Goal: Transaction & Acquisition: Purchase product/service

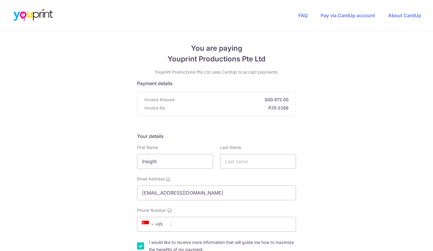
scroll to position [108, 0]
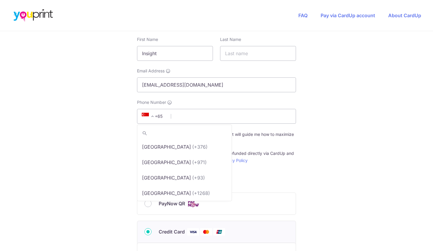
click at [153, 116] on span at bounding box center [152, 116] width 7 height 7
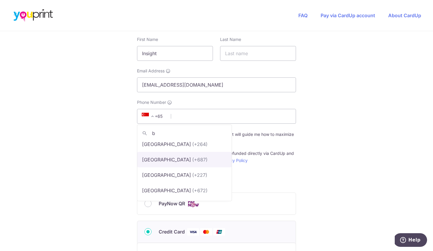
scroll to position [0, 0]
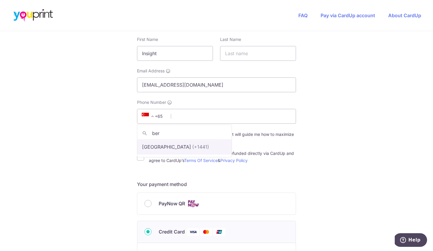
type input "ber"
select select "27"
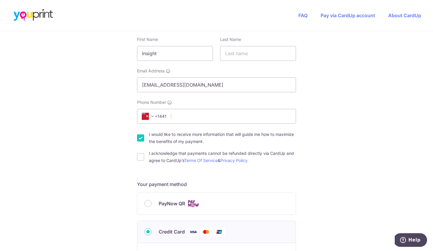
click at [171, 116] on span "+1441" at bounding box center [154, 116] width 34 height 14
click at [175, 117] on input "Phone Number" at bounding box center [216, 116] width 159 height 15
type input "4417043327"
type input "[PERSON_NAME]"
select select "1"
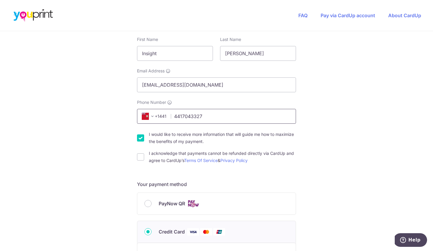
select select "BM"
type input "GE 05"
type input "3 [GEOGRAPHIC_DATA], Town of [GEOGRAPHIC_DATA][PERSON_NAME]"
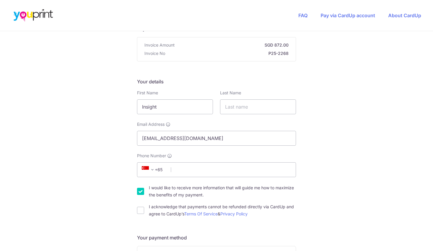
scroll to position [55, 0]
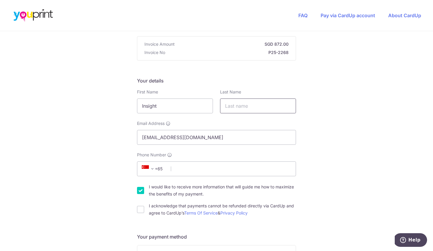
click at [234, 105] on input "text" at bounding box center [258, 106] width 76 height 15
type input "[PERSON_NAME]"
select select "1"
type input "4417043327"
select select "BM"
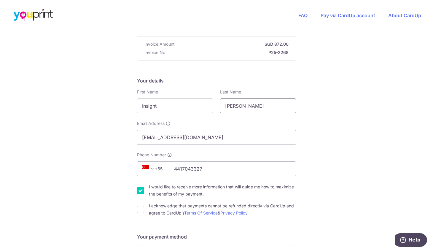
type input "GE 05"
type input "3 [GEOGRAPHIC_DATA], Town of [GEOGRAPHIC_DATA][PERSON_NAME]"
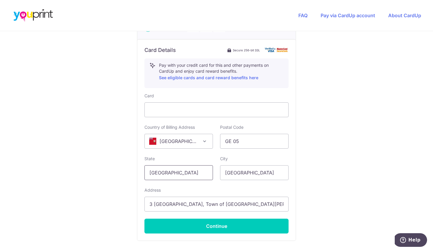
drag, startPoint x: 178, startPoint y: 175, endPoint x: 149, endPoint y: 174, distance: 29.1
click at [149, 174] on input "[GEOGRAPHIC_DATA]" at bounding box center [179, 172] width 69 height 15
type input "St Georges"
drag, startPoint x: 255, startPoint y: 175, endPoint x: 207, endPoint y: 173, distance: 47.8
click at [207, 173] on div "State St Georges City Singapore" at bounding box center [216, 168] width 151 height 24
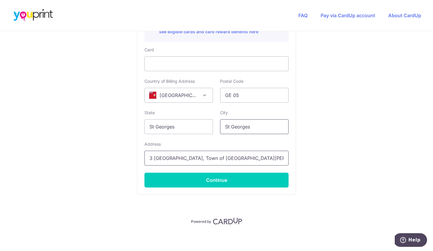
scroll to position [359, 0]
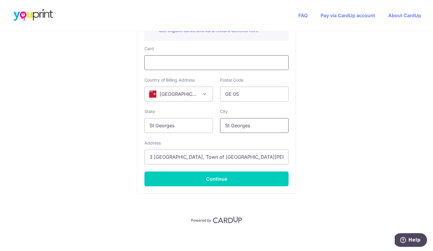
type input "St Georges"
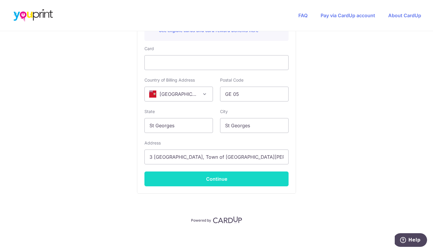
click at [222, 180] on button "Continue" at bounding box center [217, 179] width 144 height 15
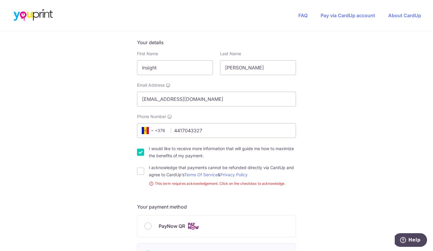
scroll to position [96, 0]
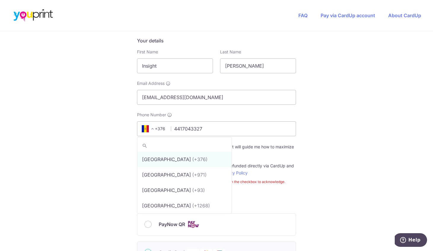
click at [161, 128] on span "+376" at bounding box center [153, 128] width 27 height 7
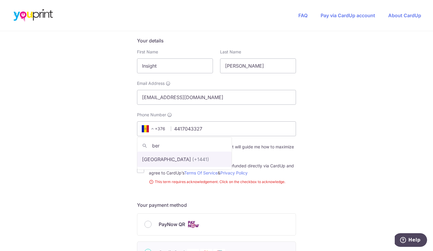
type input "ber"
select select "27"
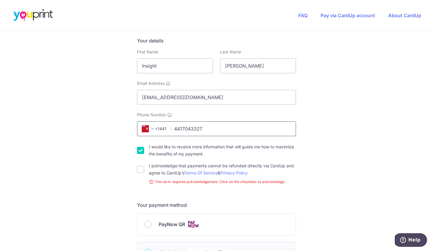
drag, startPoint x: 182, startPoint y: 128, endPoint x: 174, endPoint y: 128, distance: 7.4
click at [174, 128] on input "4417043327" at bounding box center [216, 128] width 159 height 15
type input "4417043327"
click at [140, 148] on input "I would like to receive more information that will guide me how to maximize the…" at bounding box center [140, 150] width 7 height 7
checkbox input "false"
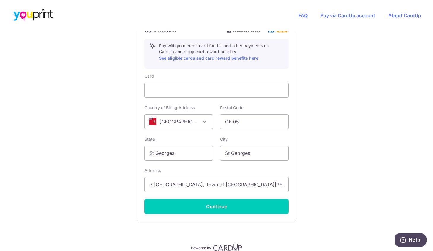
scroll to position [341, 0]
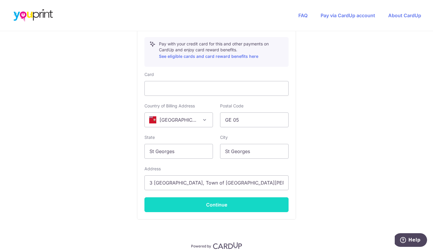
click at [227, 203] on button "Continue" at bounding box center [217, 204] width 144 height 15
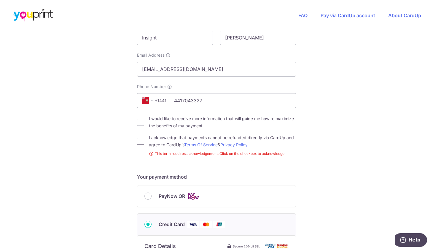
click at [140, 143] on input "I acknowledge that payments cannot be refunded directly via CardUp and agree to…" at bounding box center [140, 141] width 7 height 7
checkbox input "true"
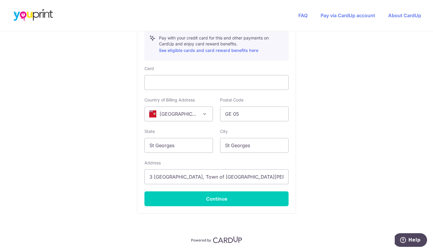
scroll to position [359, 0]
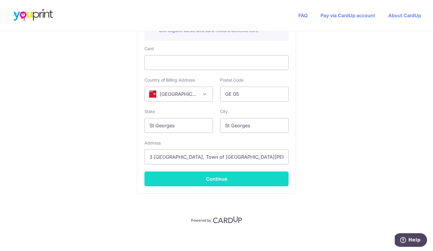
click at [240, 180] on button "Continue" at bounding box center [217, 179] width 144 height 15
type input "**** 5099"
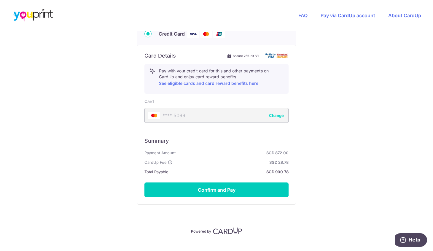
scroll to position [307, 0]
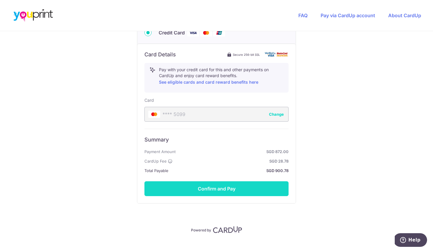
click at [219, 191] on button "Confirm and Pay" at bounding box center [217, 188] width 144 height 15
